Goal: Task Accomplishment & Management: Use online tool/utility

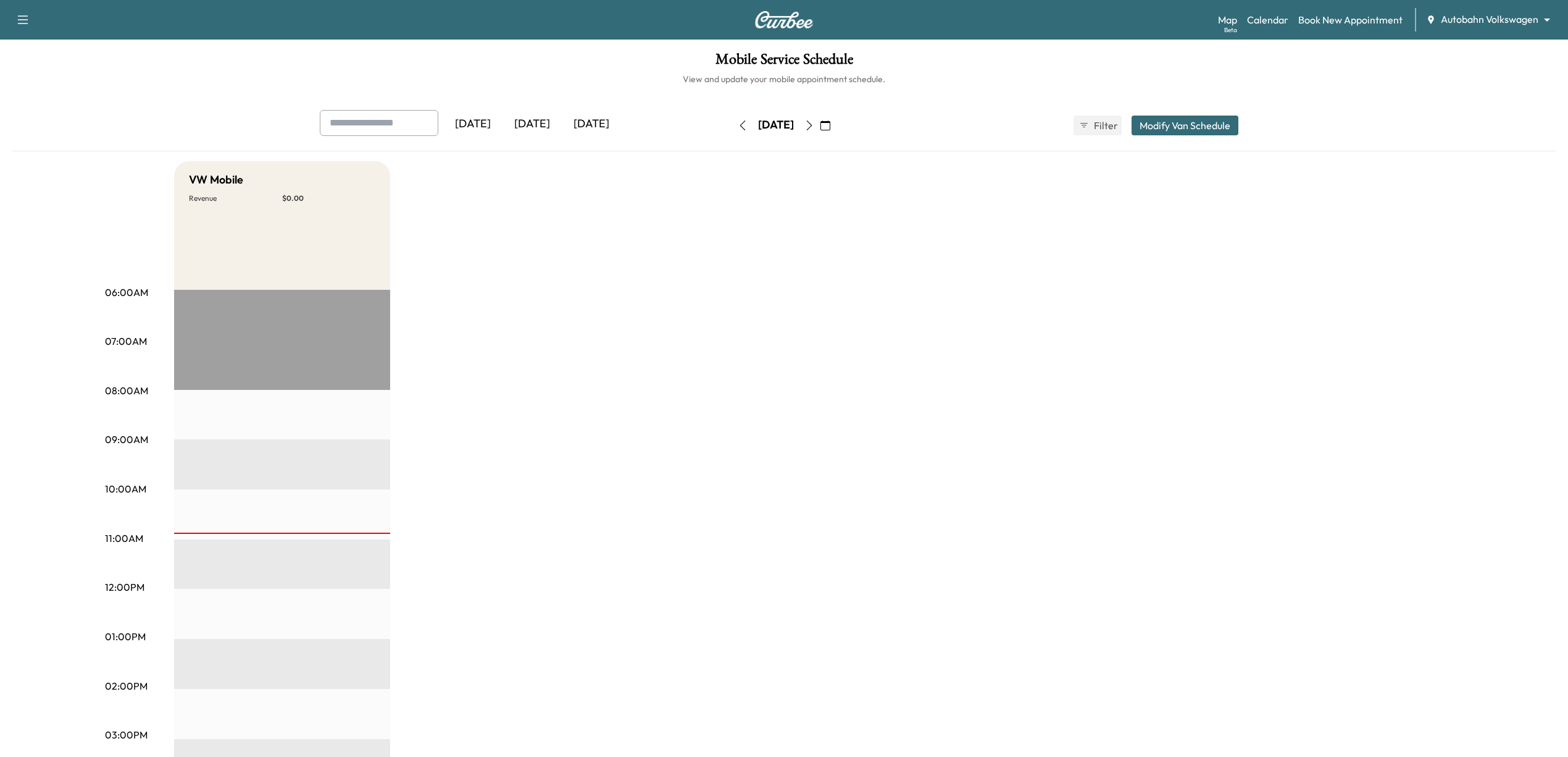
click at [814, 122] on icon "button" at bounding box center [809, 125] width 10 height 10
click at [820, 121] on button "button" at bounding box center [809, 125] width 21 height 19
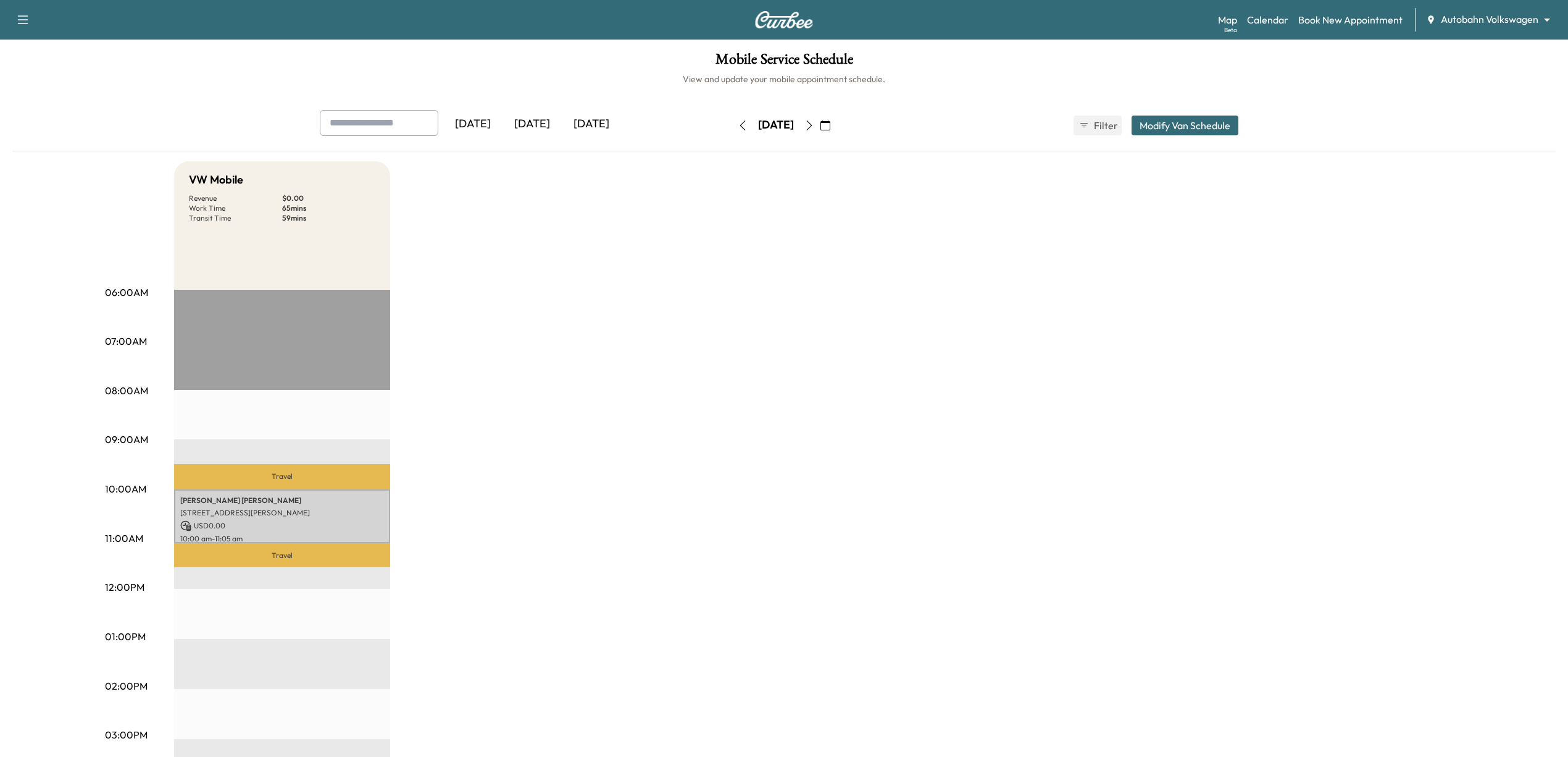
click at [814, 126] on icon "button" at bounding box center [809, 125] width 10 height 10
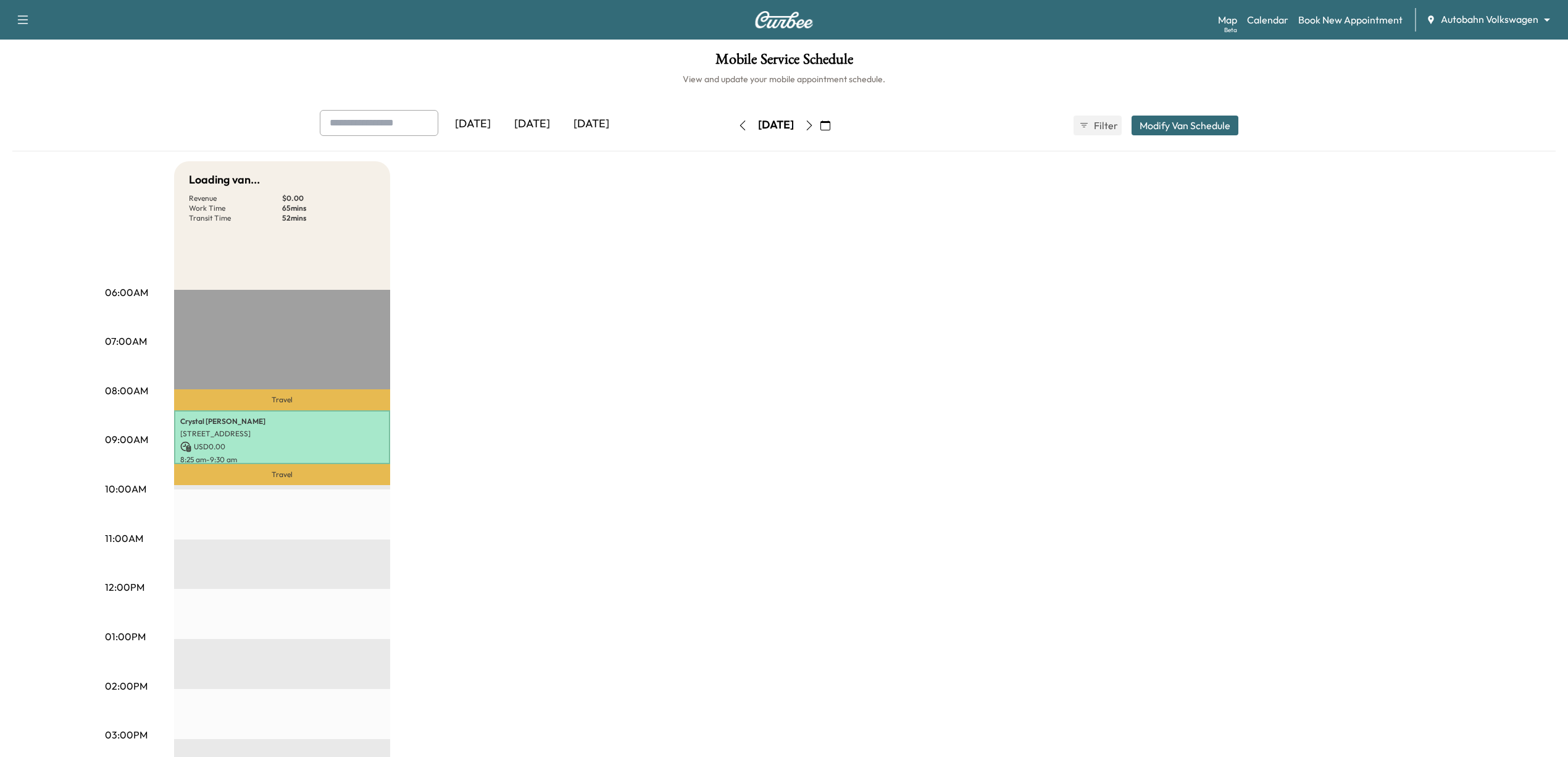
click at [836, 126] on button "button" at bounding box center [825, 125] width 21 height 19
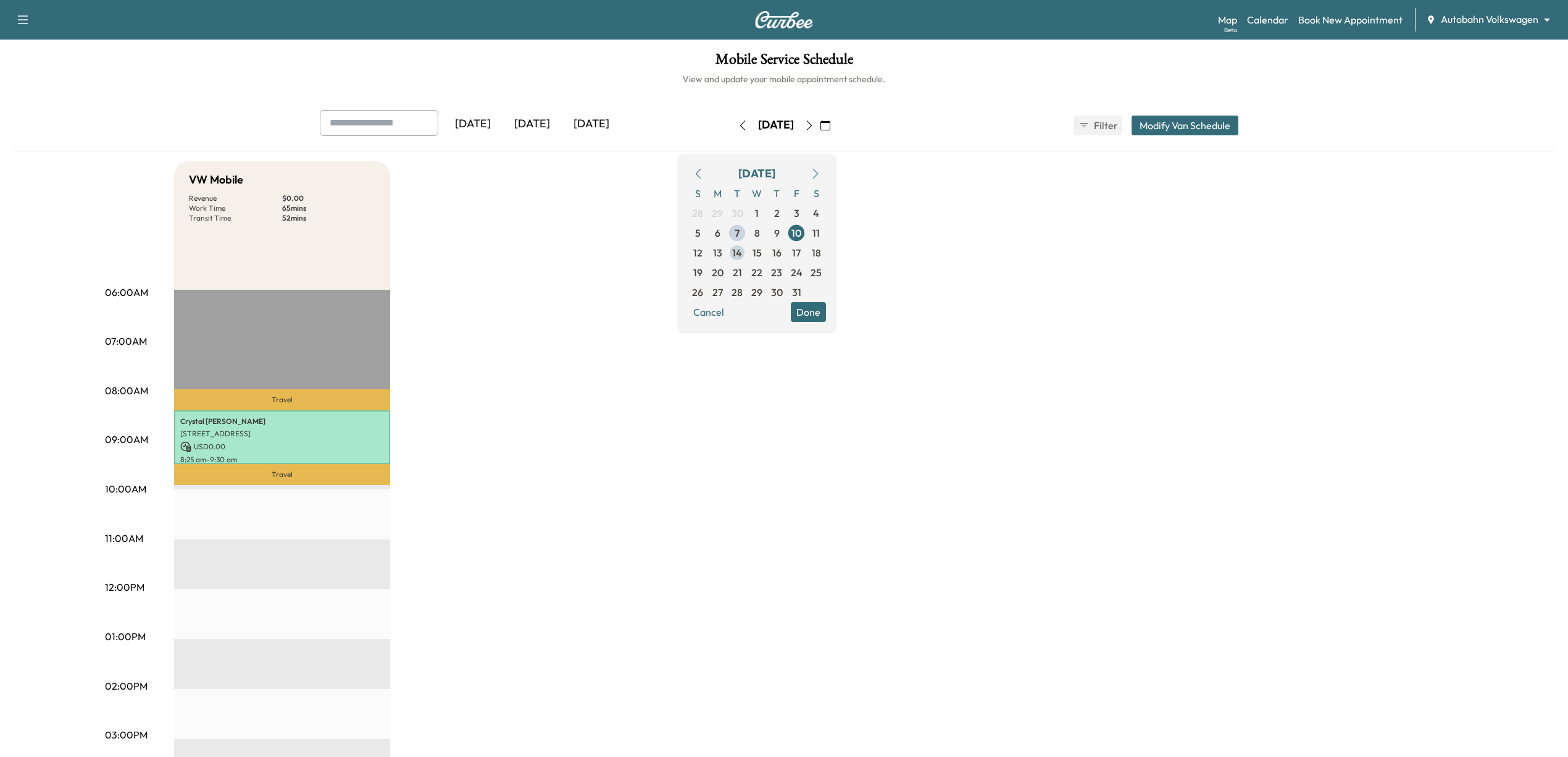
click at [742, 253] on span "14" at bounding box center [737, 253] width 10 height 15
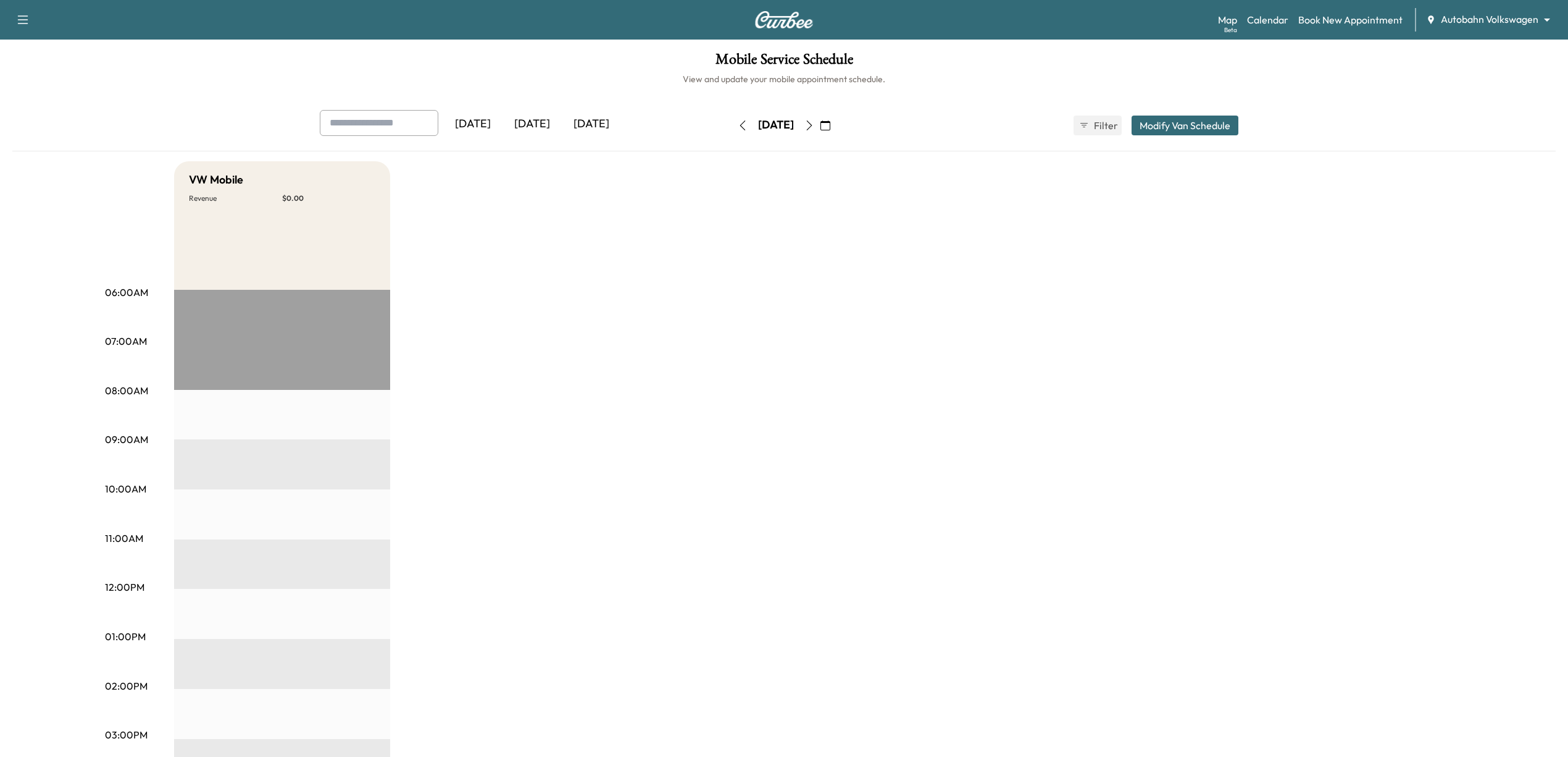
click at [738, 127] on icon "button" at bounding box center [743, 125] width 10 height 10
click at [830, 122] on icon "button" at bounding box center [825, 125] width 10 height 10
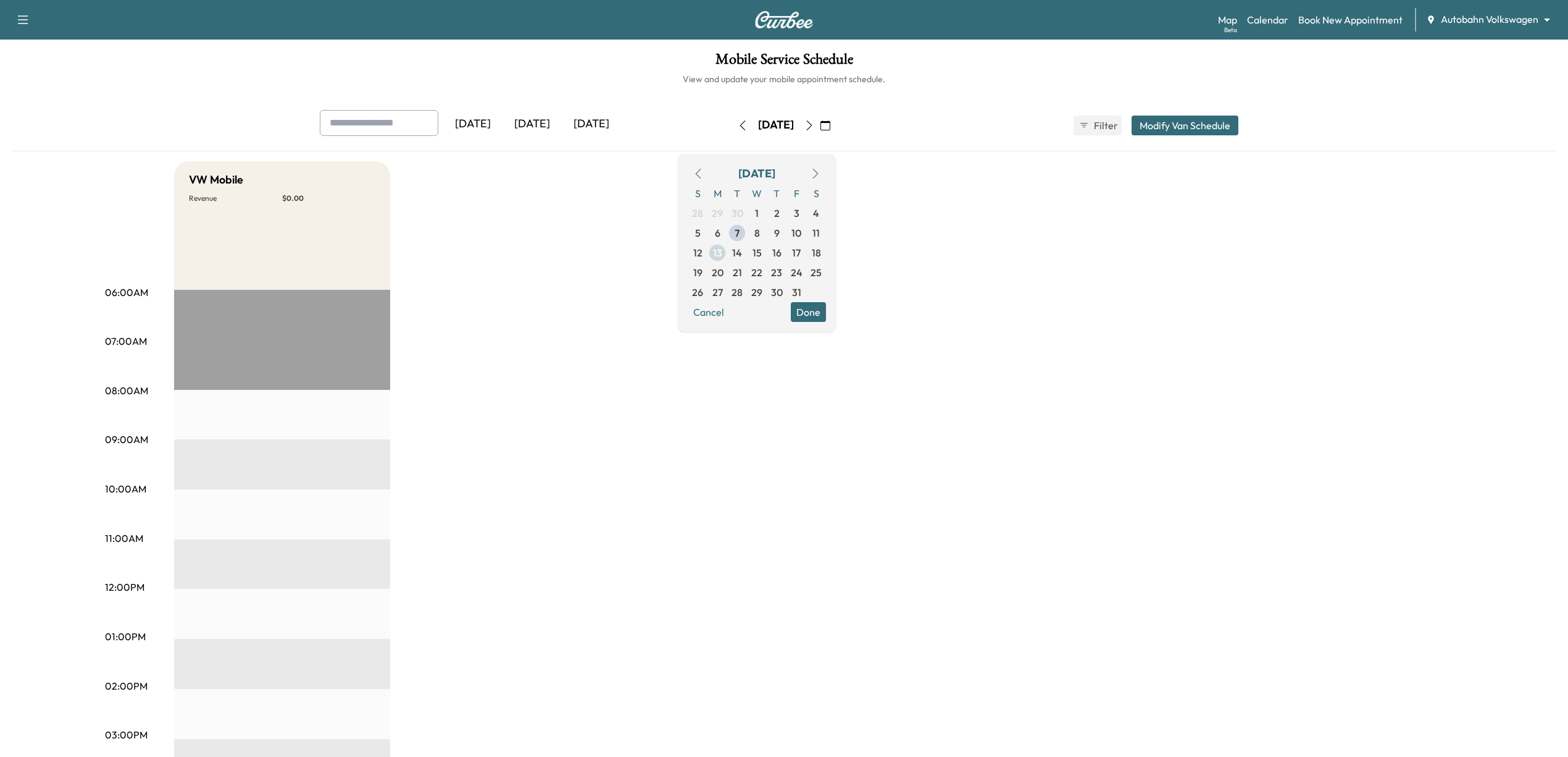
click at [722, 251] on span "13" at bounding box center [718, 253] width 9 height 15
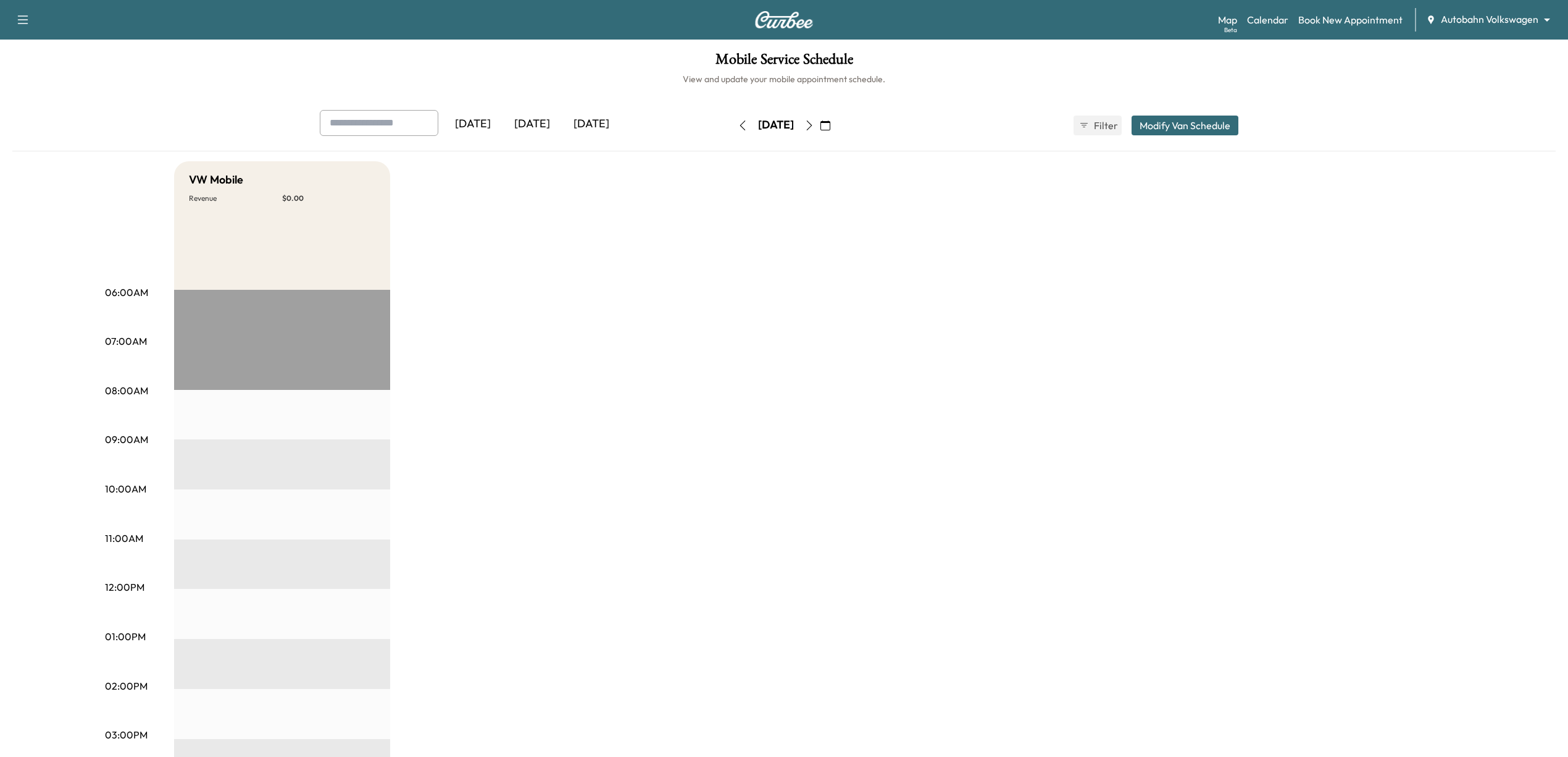
click at [836, 122] on button "button" at bounding box center [825, 125] width 21 height 19
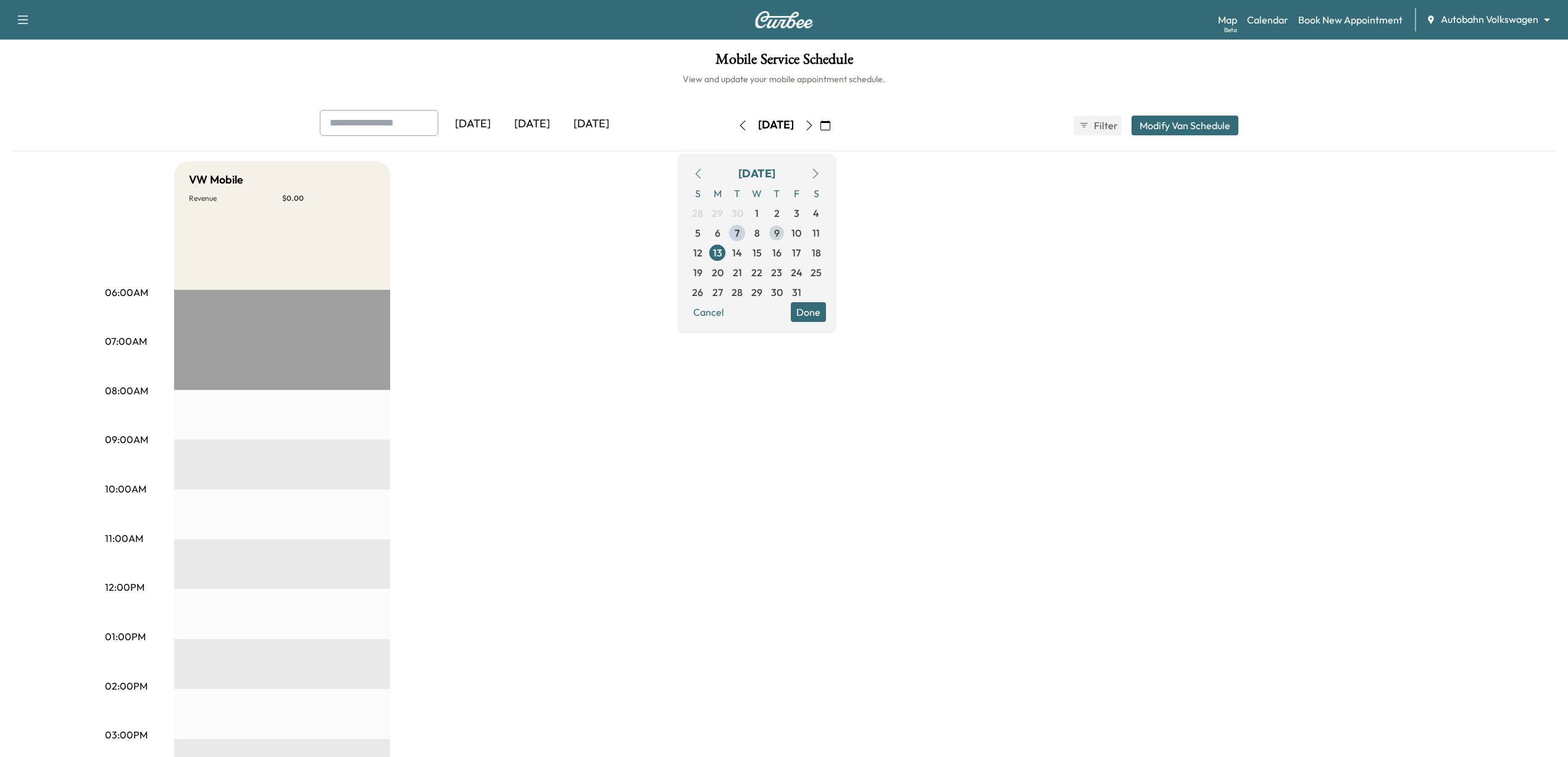
click at [786, 233] on span "9" at bounding box center [777, 233] width 19 height 19
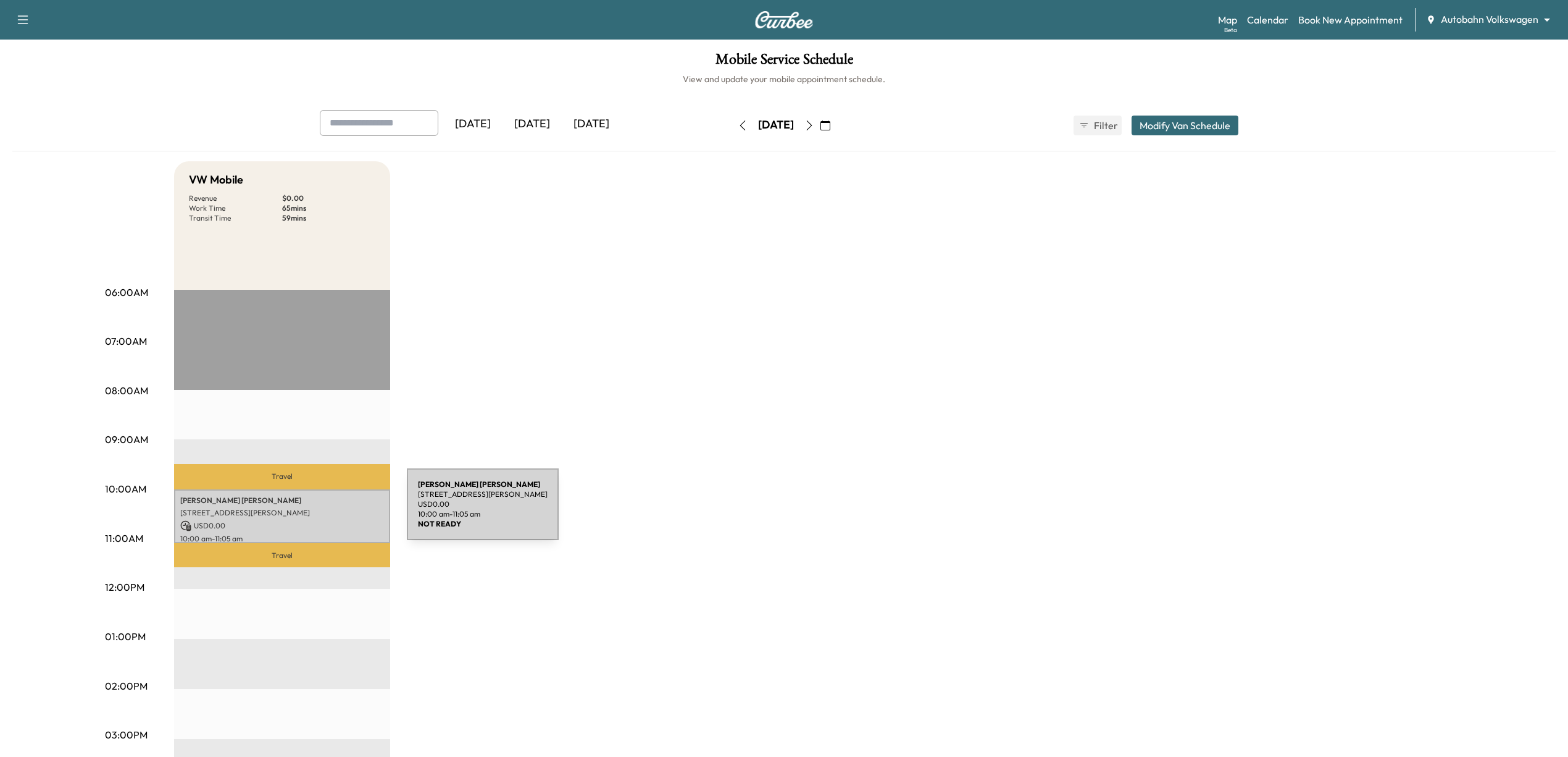
drag, startPoint x: 314, startPoint y: 511, endPoint x: 270, endPoint y: 527, distance: 46.8
click at [270, 527] on p "USD 0.00" at bounding box center [282, 526] width 204 height 11
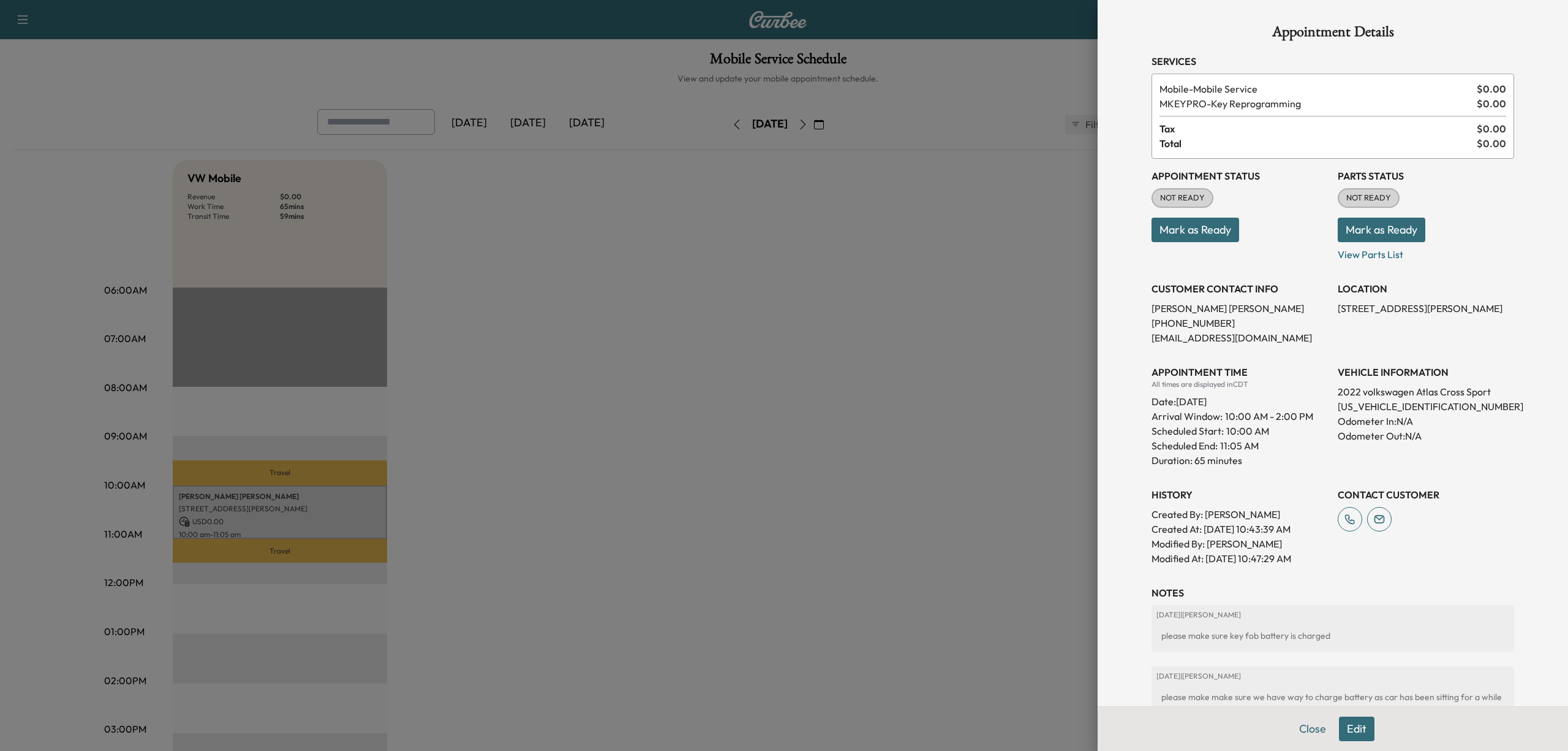
click at [1203, 231] on button "Mark as Ready" at bounding box center [1195, 230] width 88 height 25
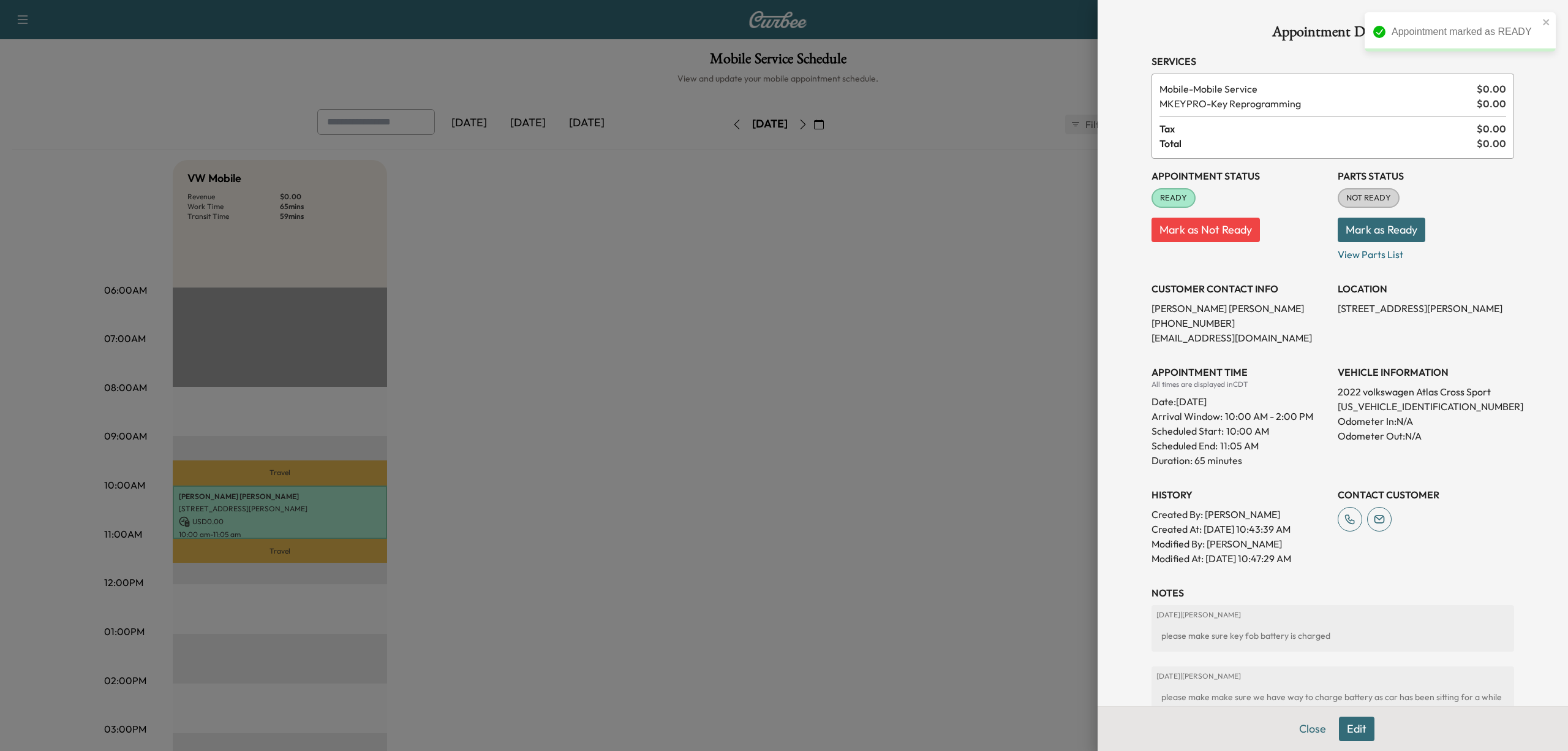
click at [859, 403] on div at bounding box center [784, 376] width 1568 height 751
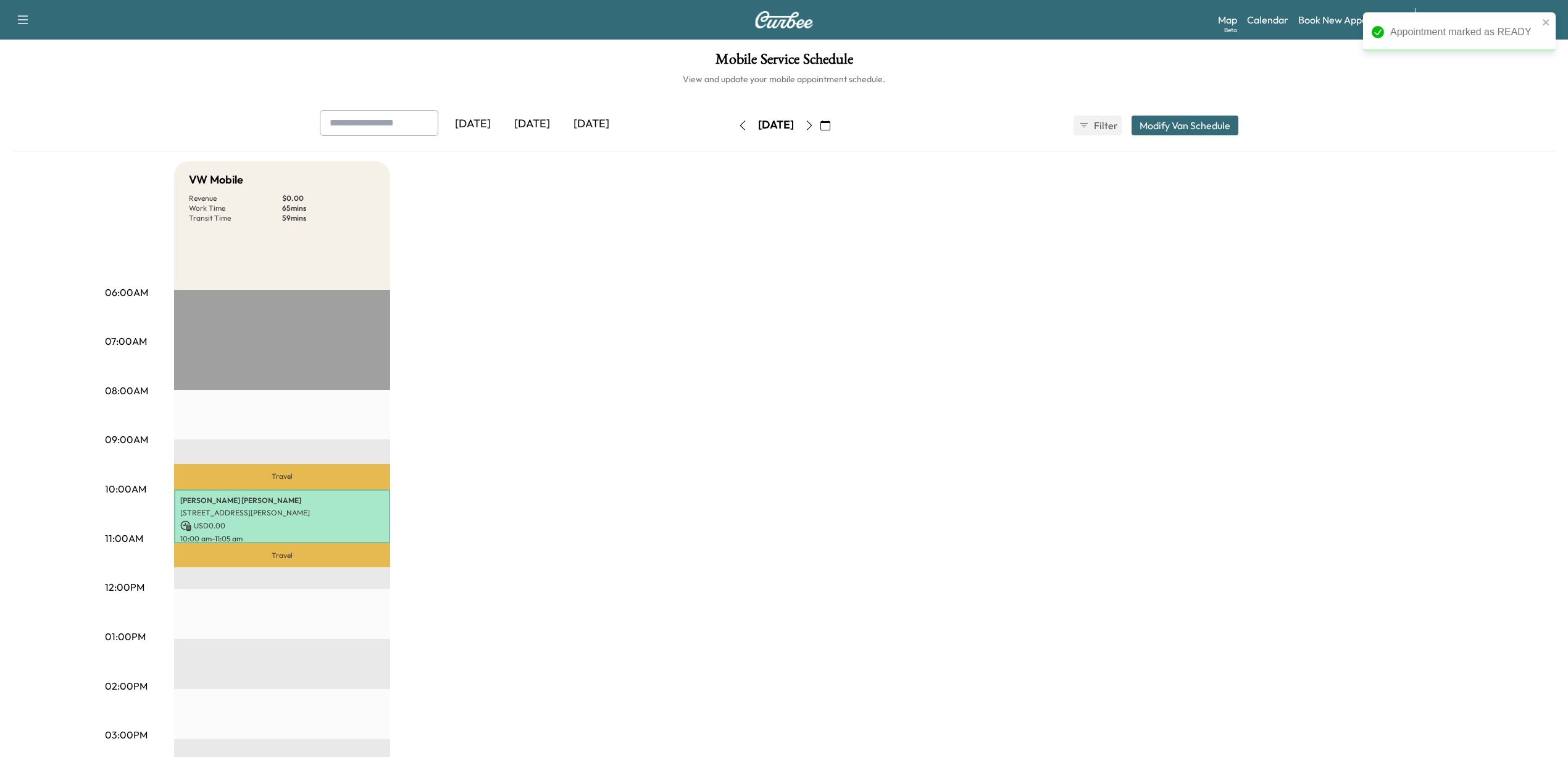
click at [732, 116] on button "button" at bounding box center [743, 125] width 21 height 19
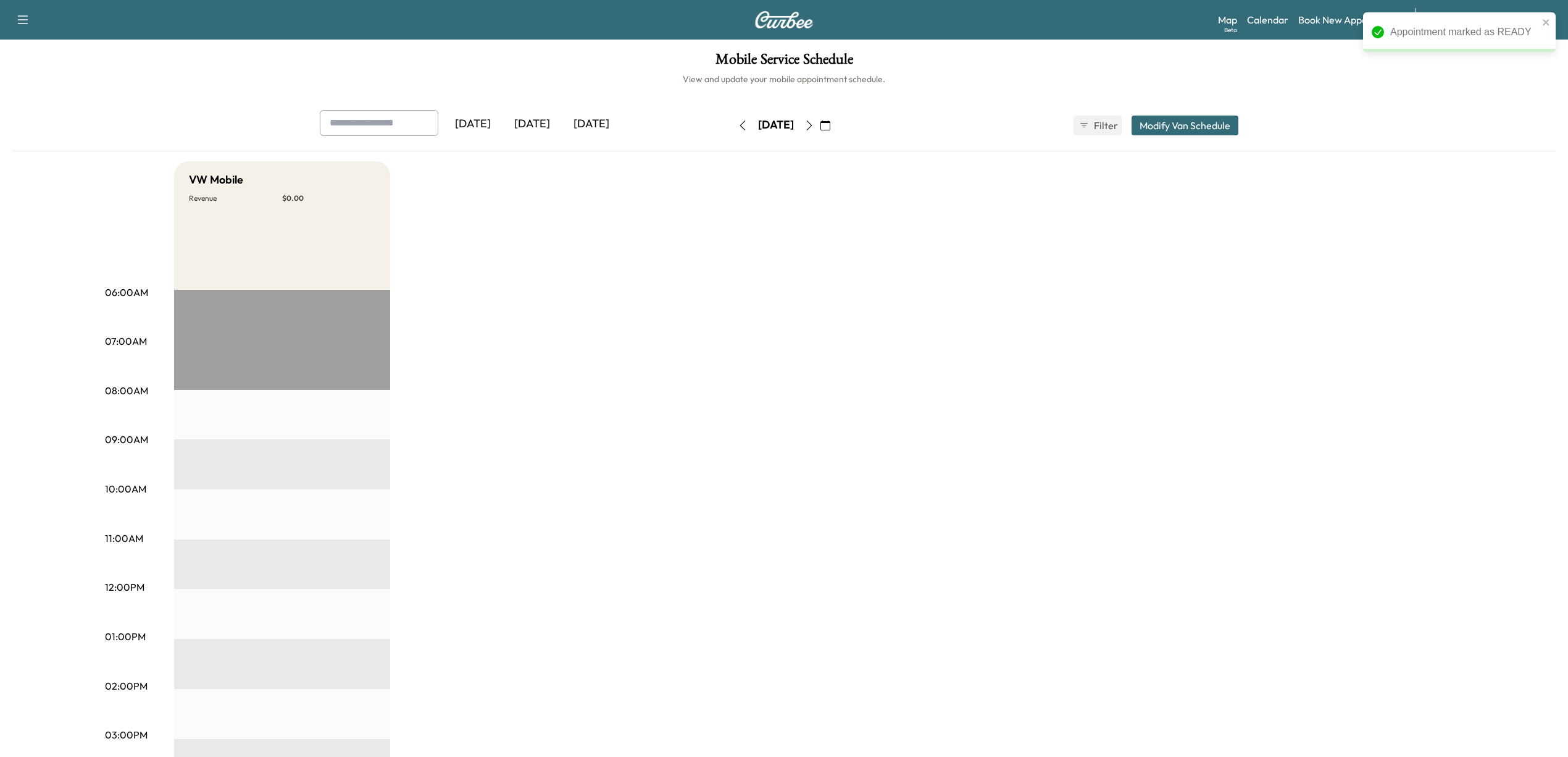
click at [732, 119] on button "button" at bounding box center [743, 125] width 21 height 19
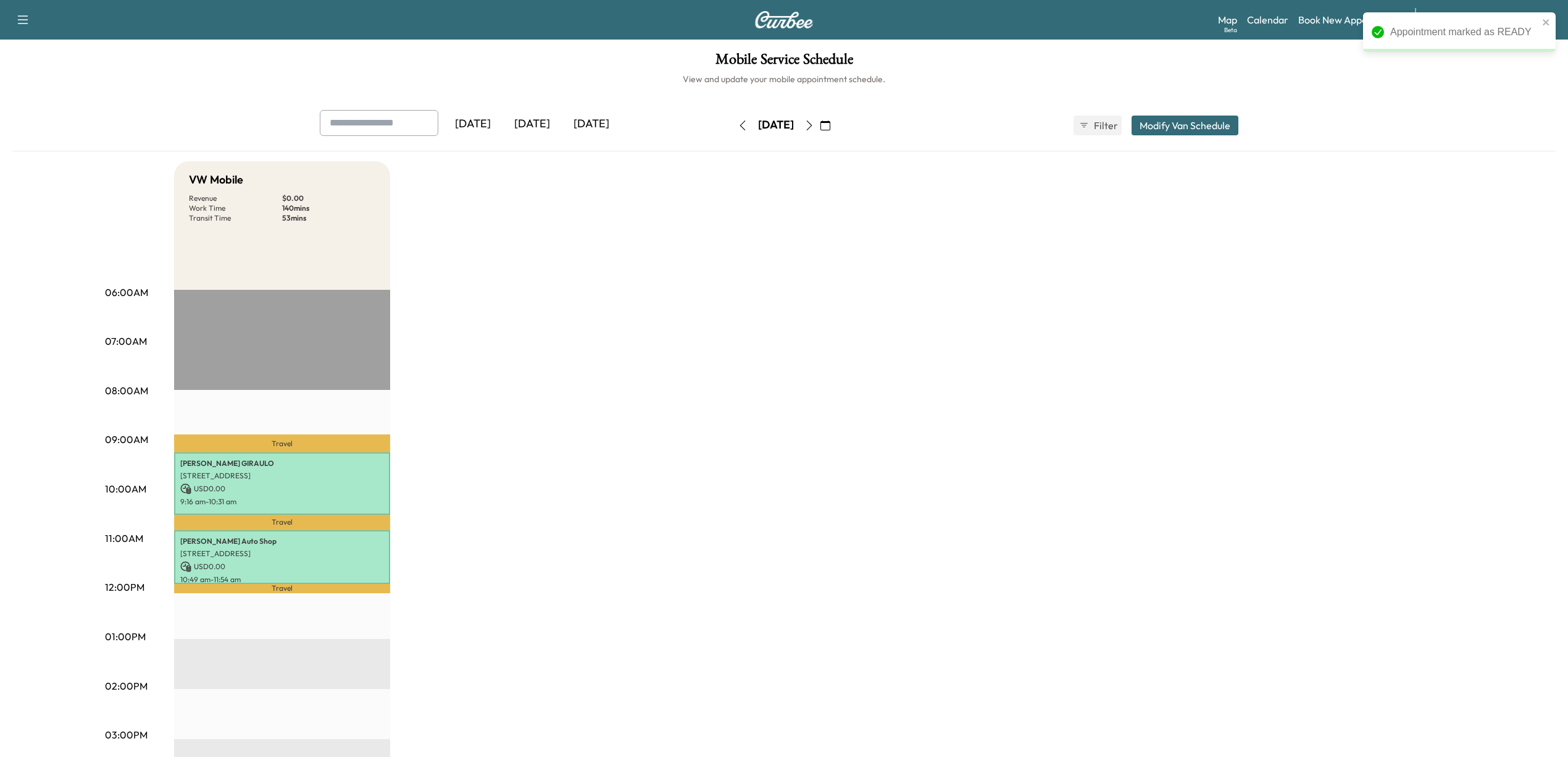
click at [1304, 344] on div "VW Mobile Revenue $ 0.00 Work Time 140 mins Transit Time 53 mins Travel [PERSON…" at bounding box center [818, 625] width 1289 height 927
click at [814, 124] on icon "button" at bounding box center [809, 125] width 10 height 10
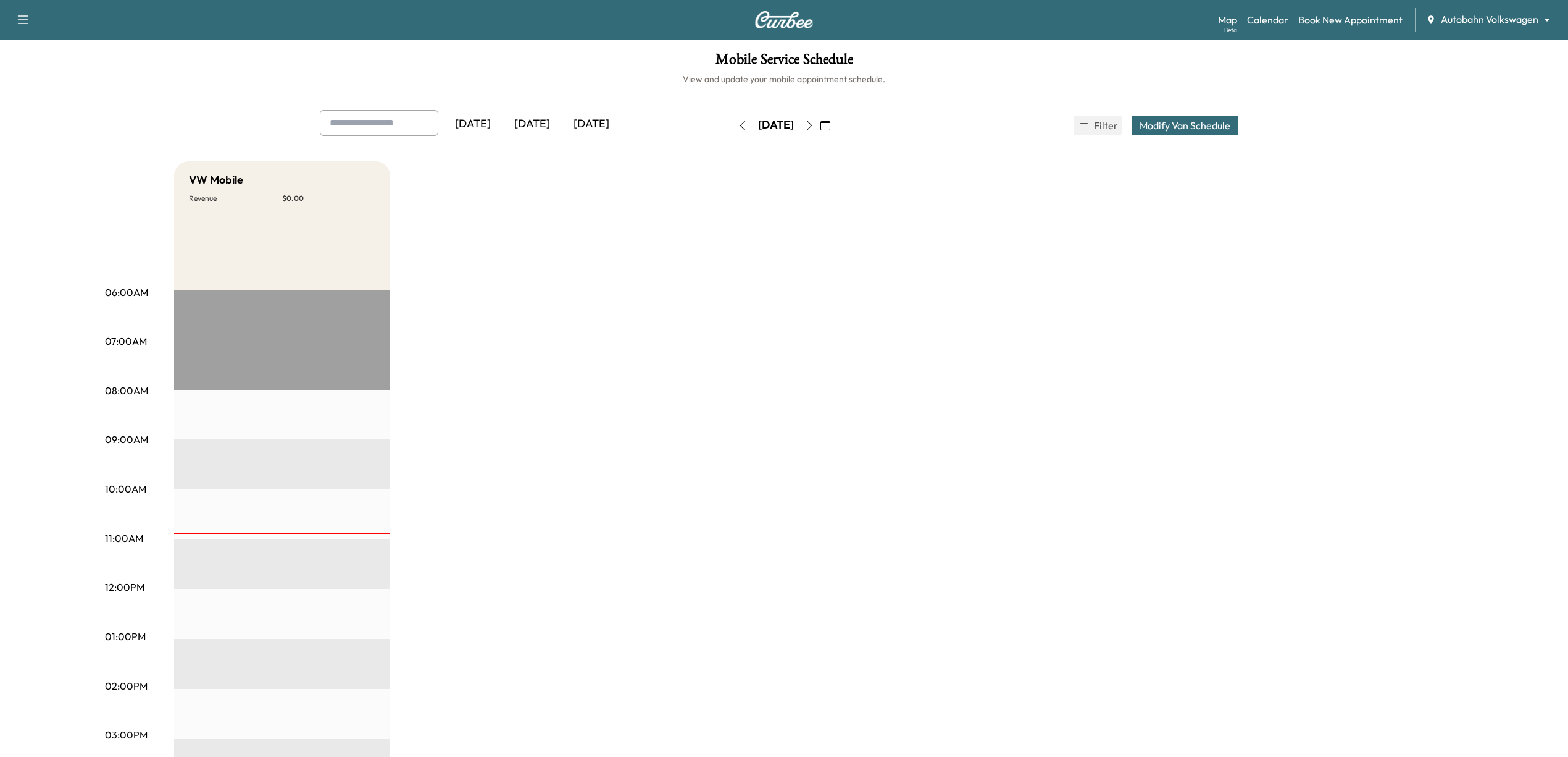
click at [814, 124] on icon "button" at bounding box center [809, 125] width 10 height 10
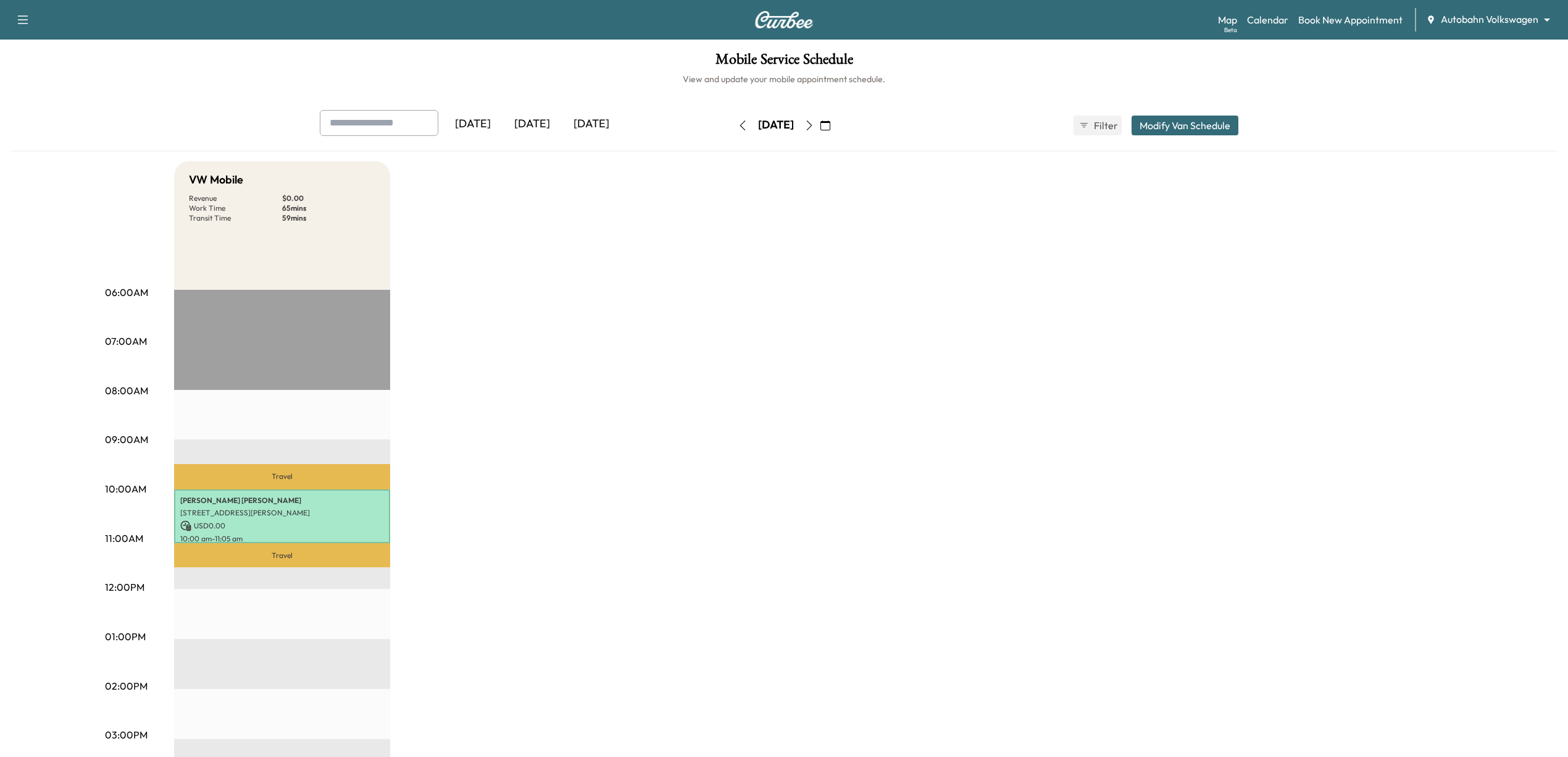
click at [813, 124] on icon "button" at bounding box center [810, 125] width 6 height 10
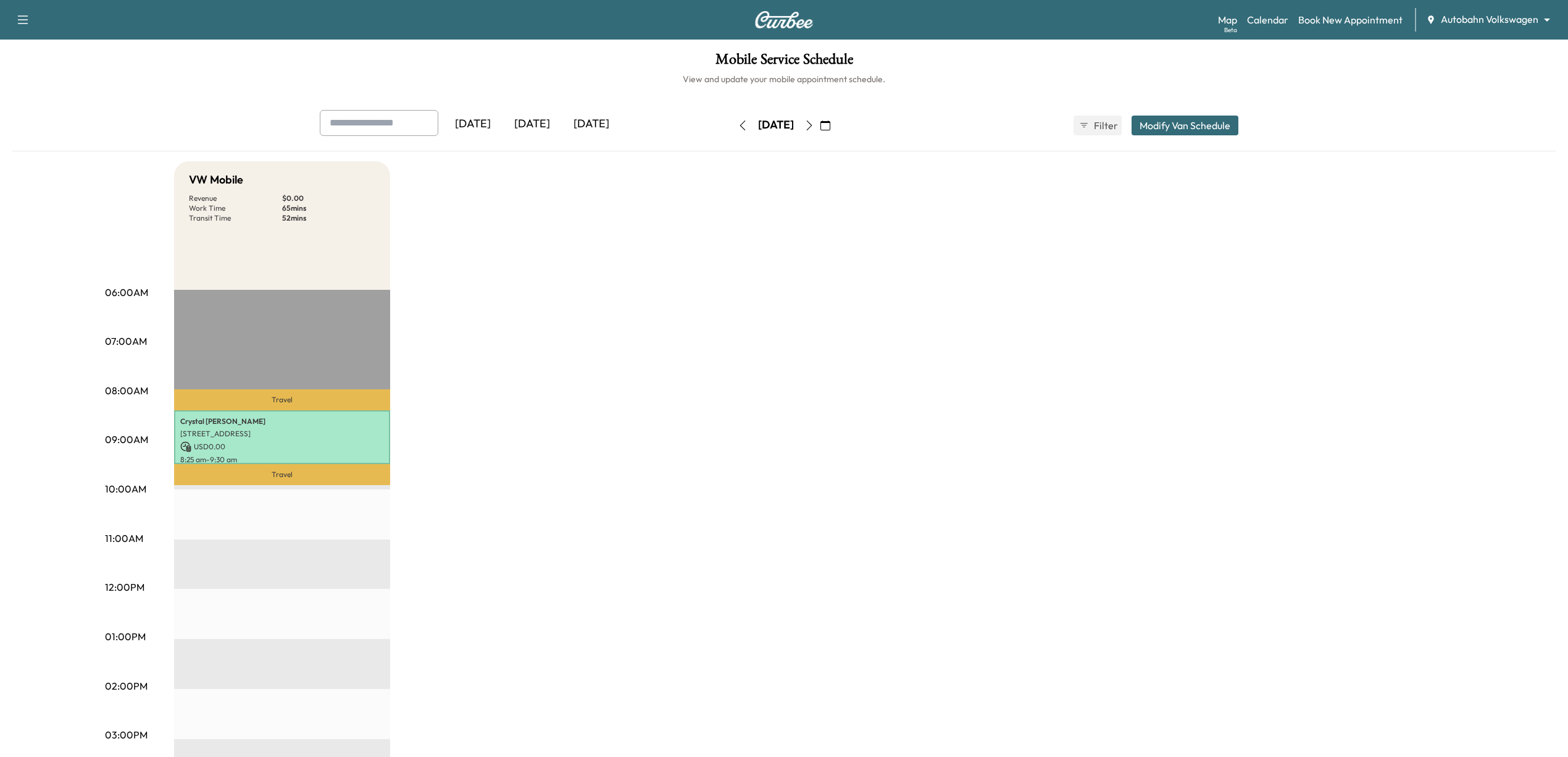
click at [836, 124] on button "button" at bounding box center [825, 125] width 21 height 19
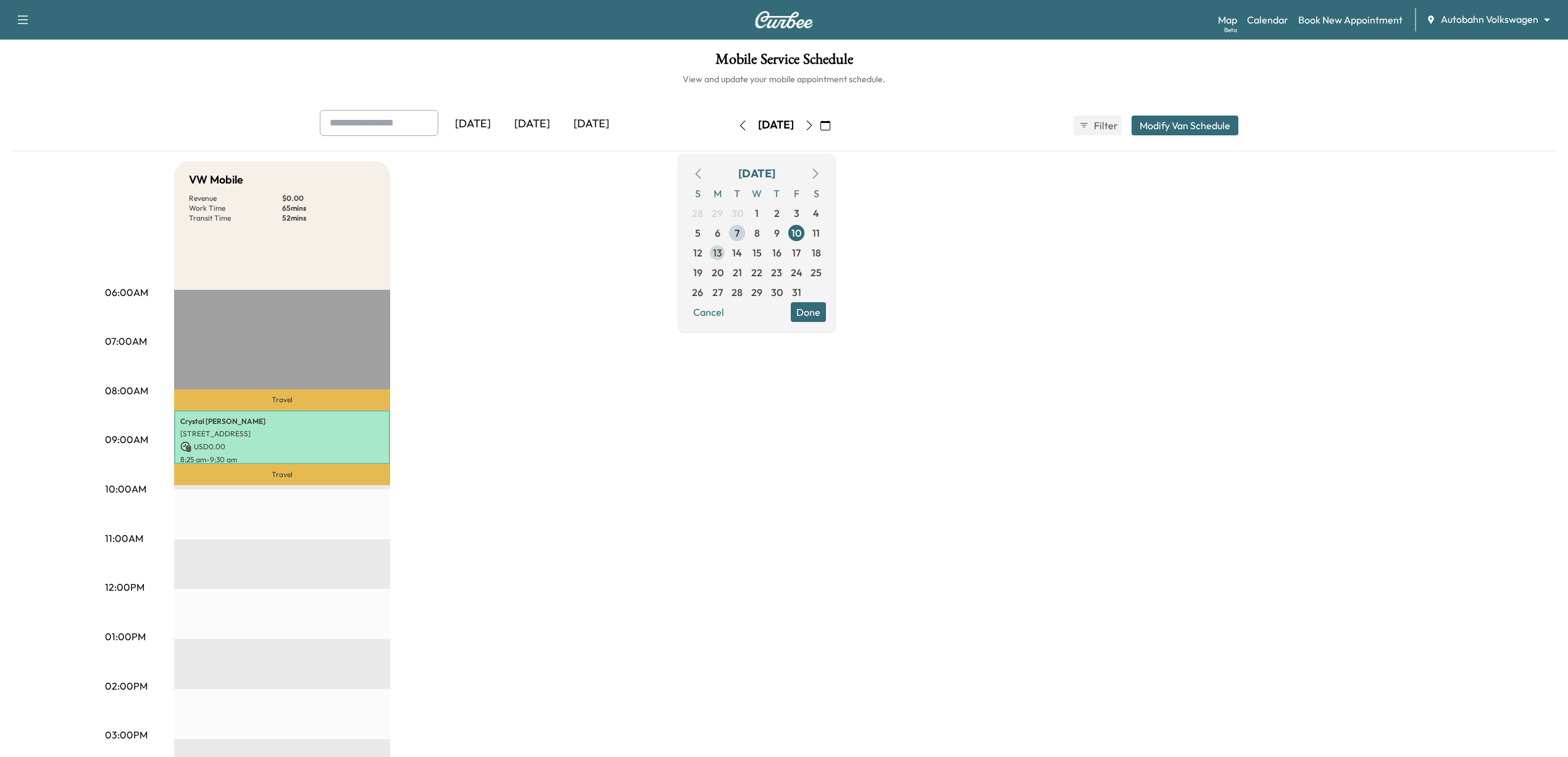
click at [722, 255] on span "13" at bounding box center [718, 253] width 9 height 15
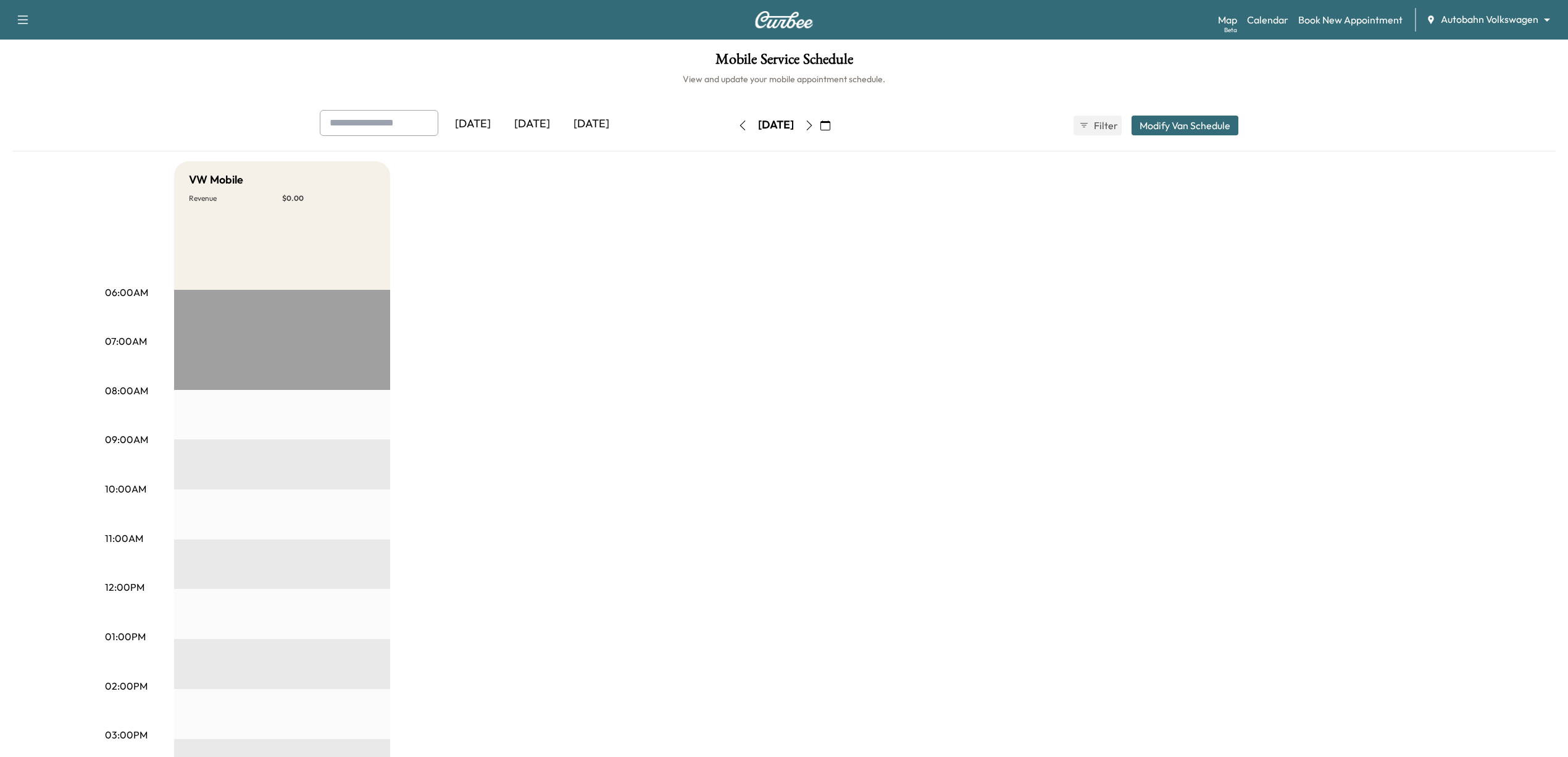
click at [814, 127] on icon "button" at bounding box center [809, 125] width 10 height 10
click at [820, 124] on button "button" at bounding box center [809, 125] width 21 height 19
click at [814, 124] on icon "button" at bounding box center [809, 125] width 10 height 10
